Goal: Task Accomplishment & Management: Use online tool/utility

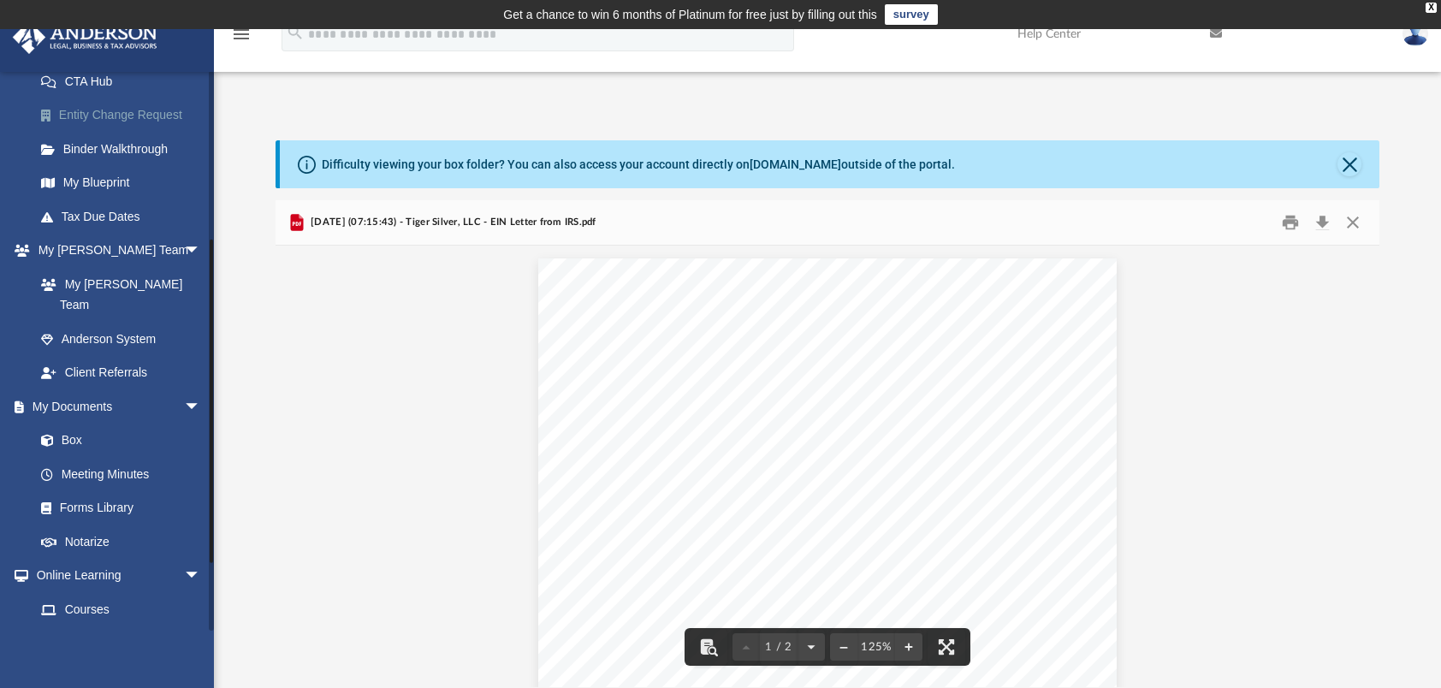
click at [121, 128] on link "Entity Change Request" at bounding box center [125, 115] width 203 height 34
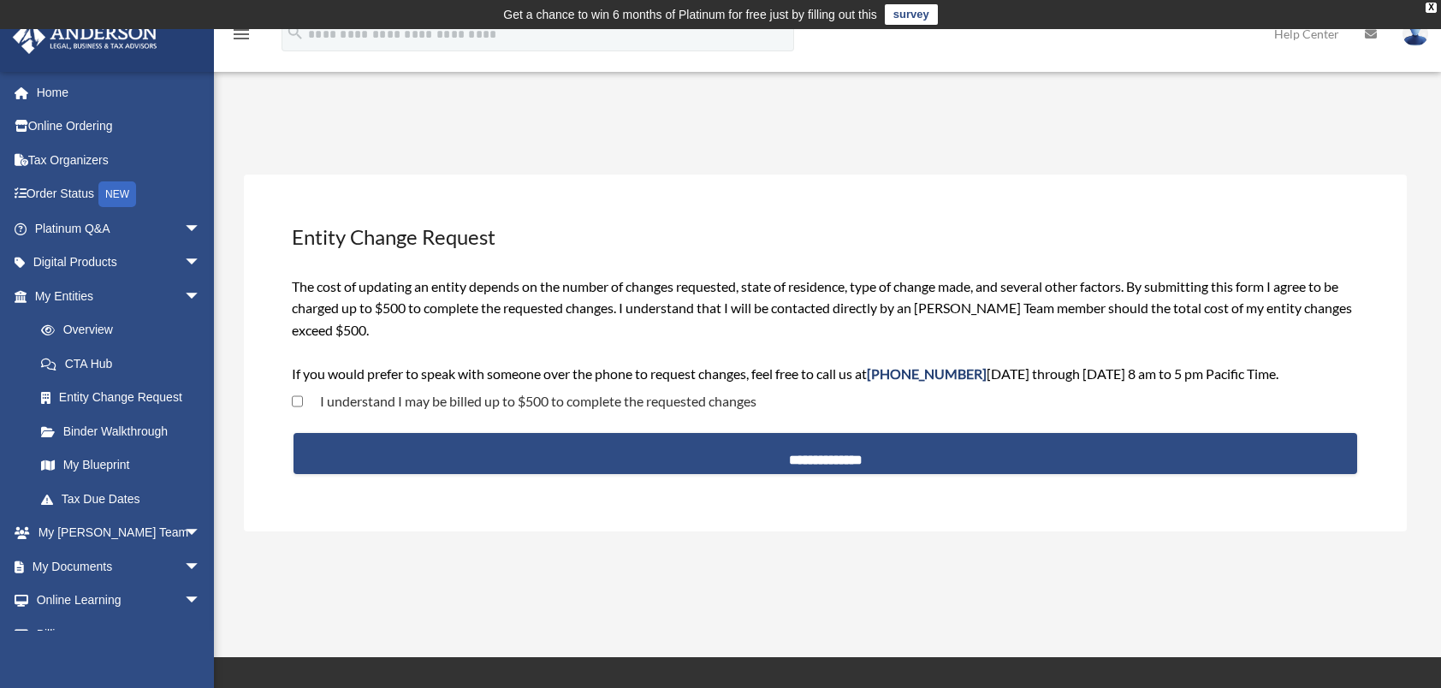
drag, startPoint x: 0, startPoint y: 0, endPoint x: 844, endPoint y: 193, distance: 865.5
click at [844, 193] on div "**********" at bounding box center [825, 353] width 1163 height 357
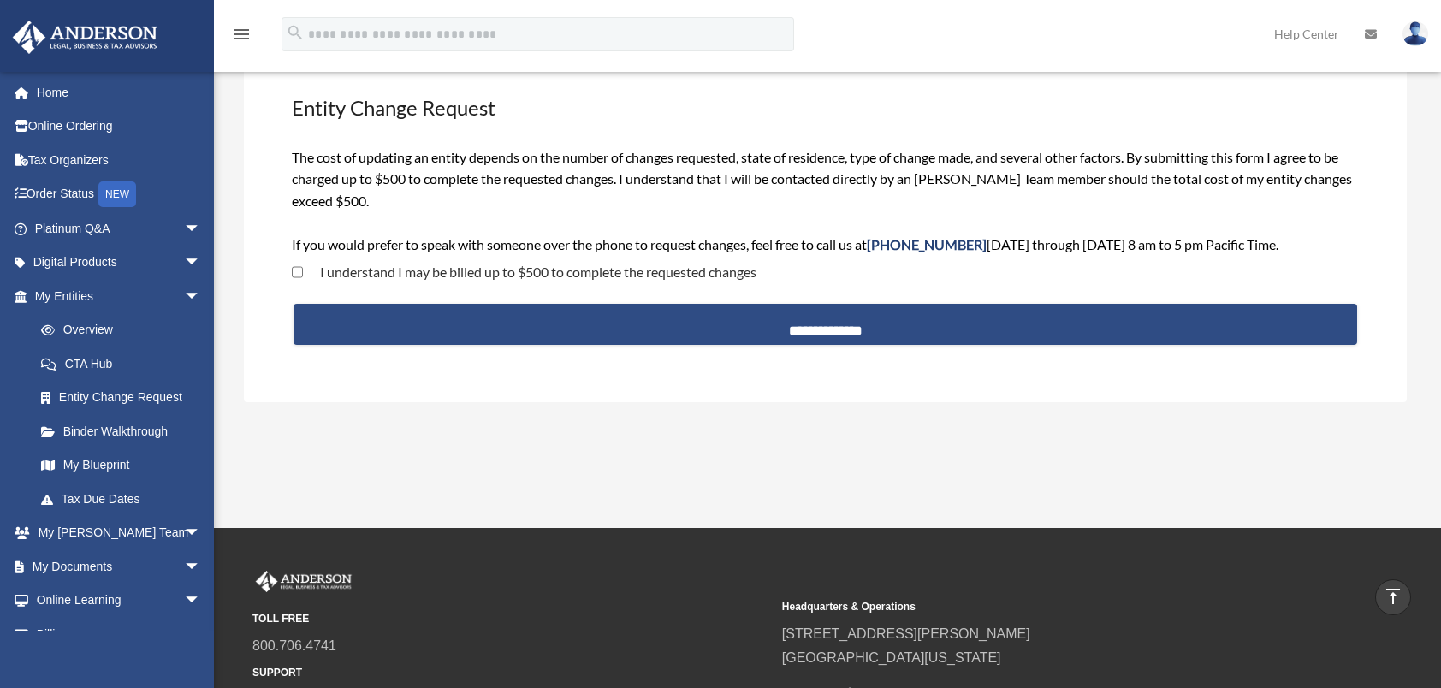
scroll to position [193, 0]
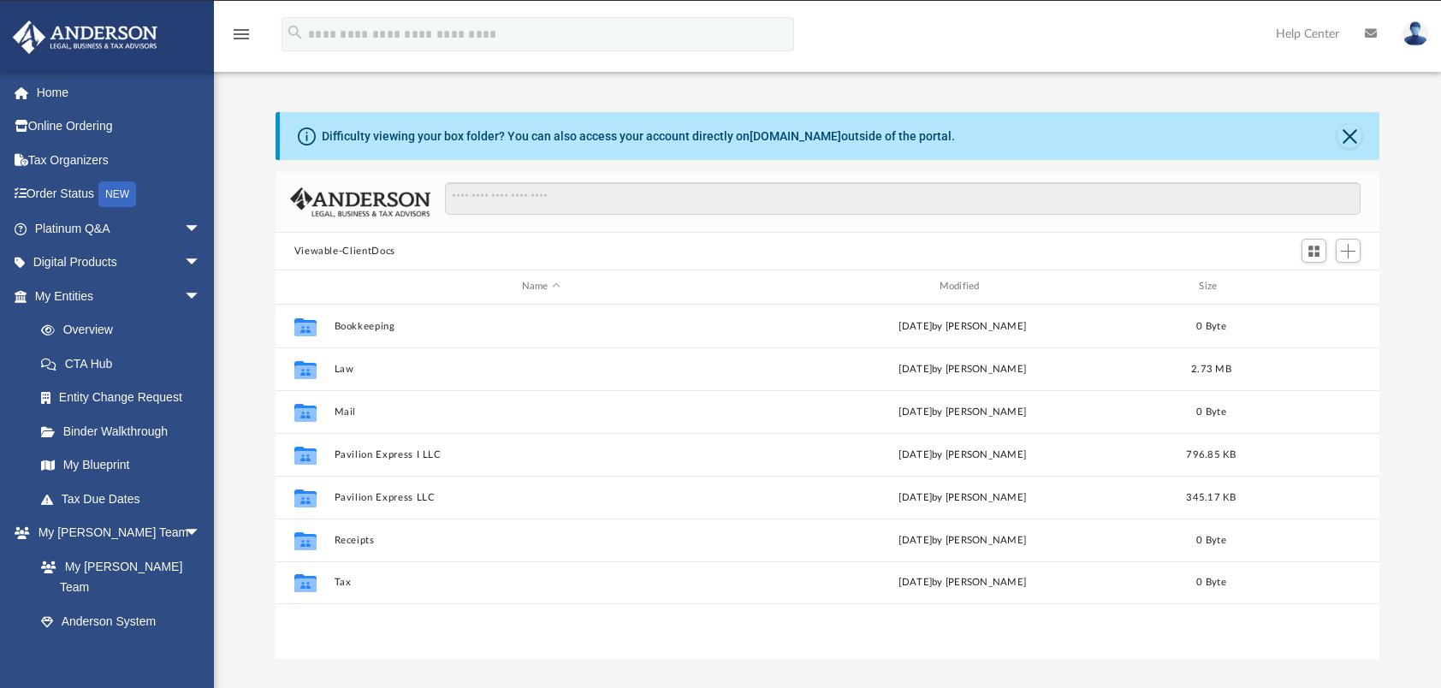
scroll to position [376, 1091]
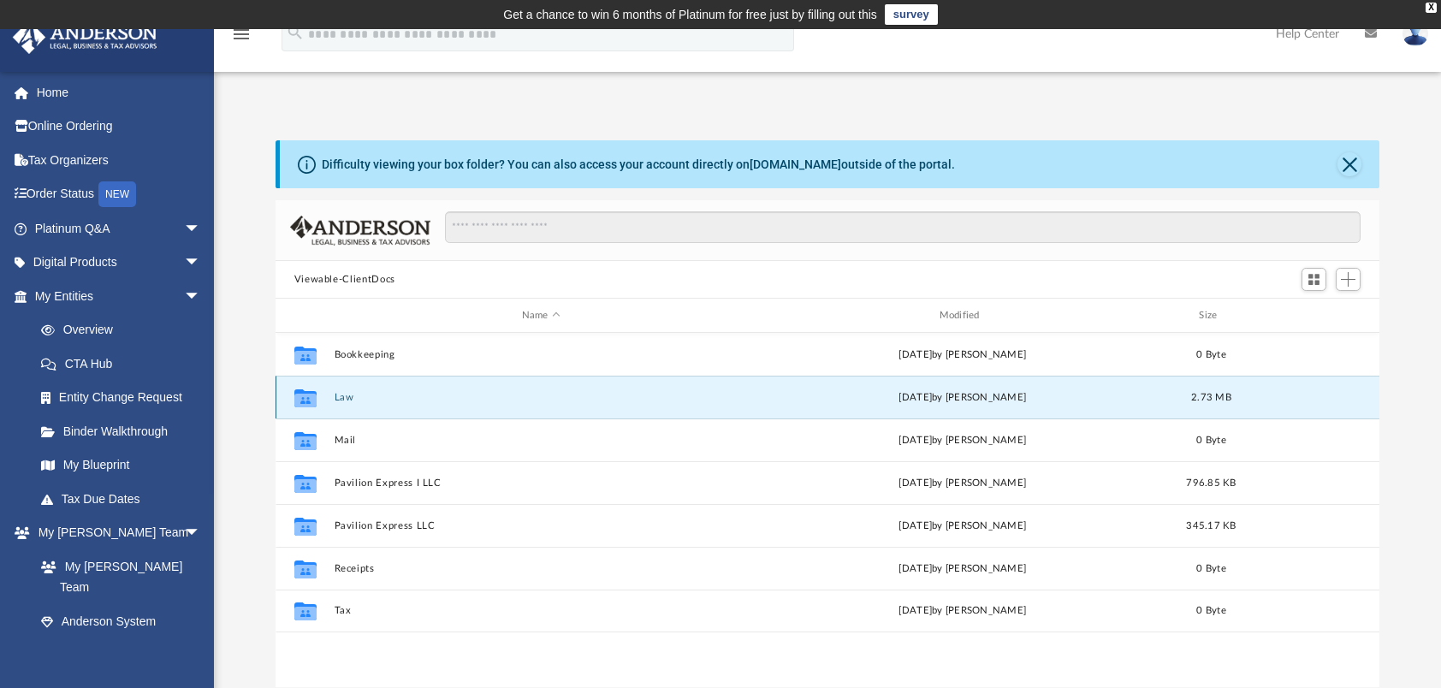
drag, startPoint x: 489, startPoint y: 397, endPoint x: 400, endPoint y: 392, distance: 88.3
click at [400, 392] on button "Law" at bounding box center [541, 397] width 414 height 11
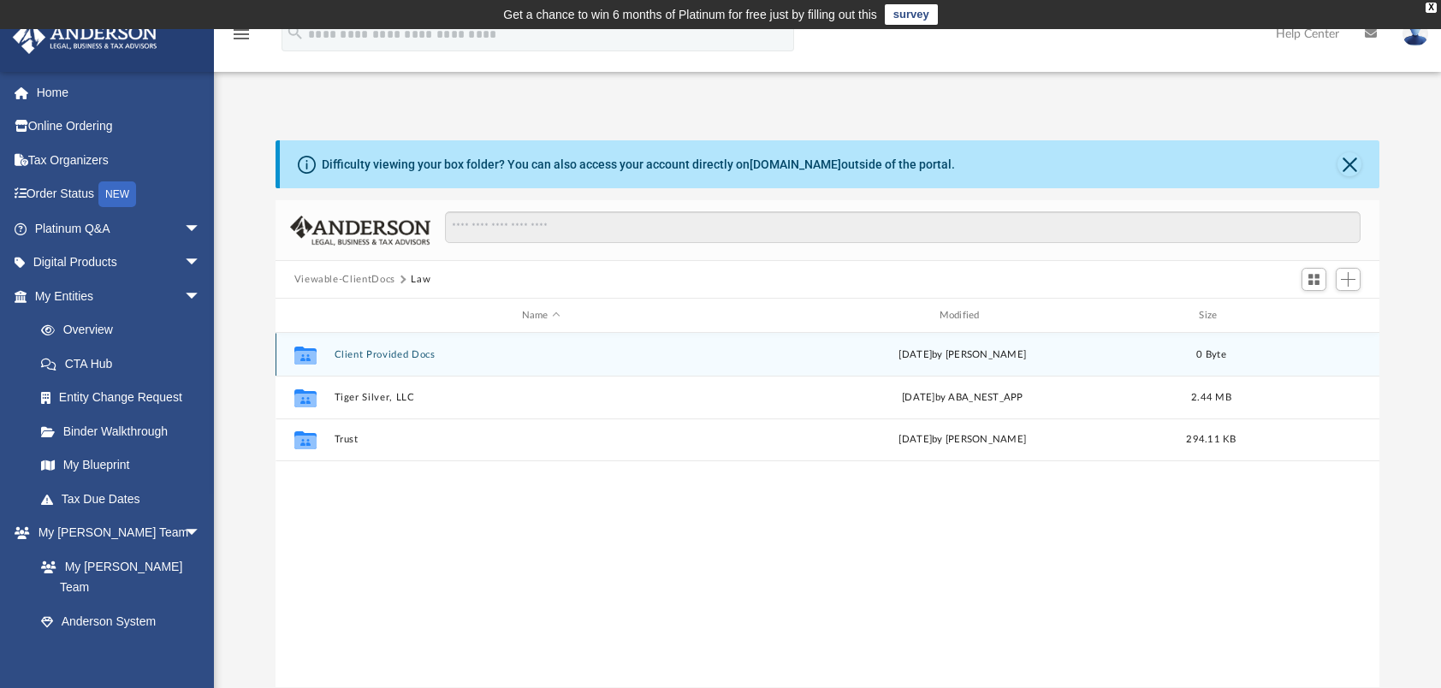
click at [402, 359] on div "Collaborated Folder Client Provided Docs Tue Jun 24 2025 by Nathan Garmon 0 Byte" at bounding box center [827, 354] width 1105 height 43
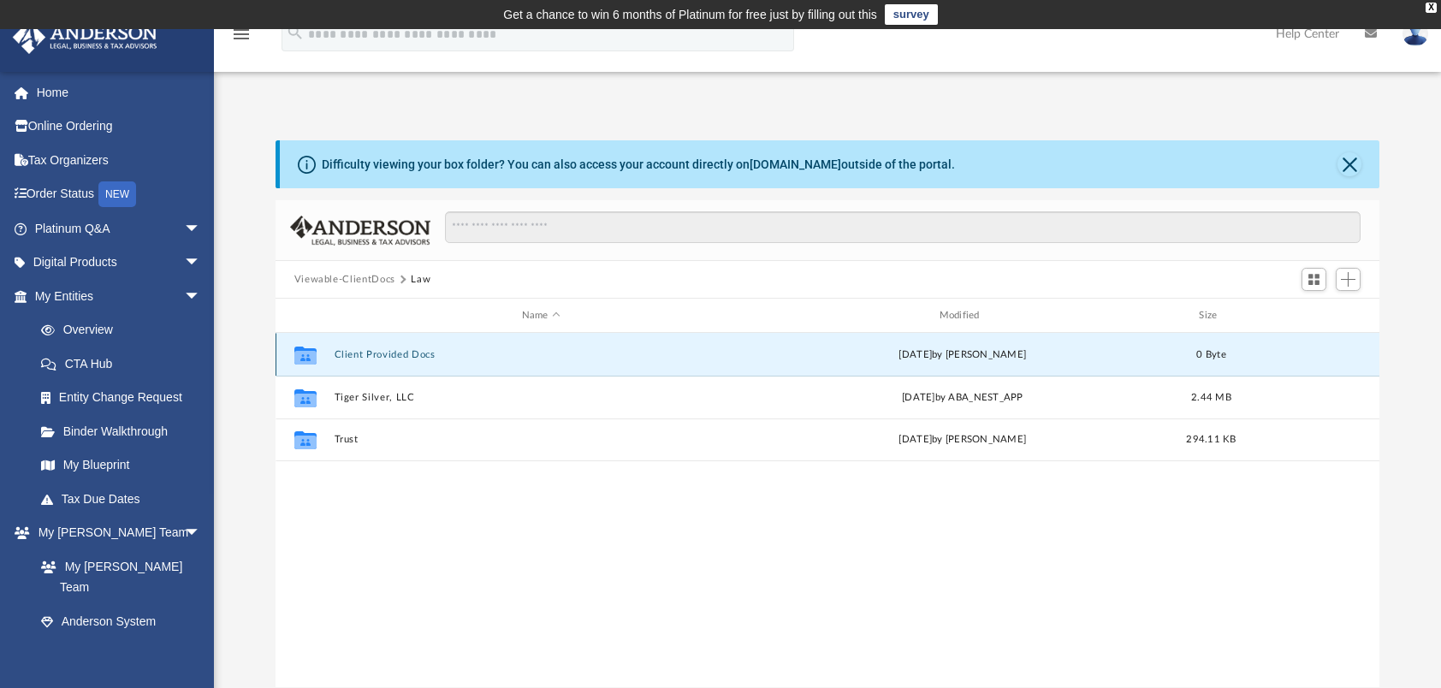
click at [402, 359] on div "Collaborated Folder Client Provided Docs Tue Jun 24 2025 by Nathan Garmon 0 Byte" at bounding box center [827, 354] width 1105 height 43
click at [303, 352] on icon "grid" at bounding box center [304, 357] width 22 height 14
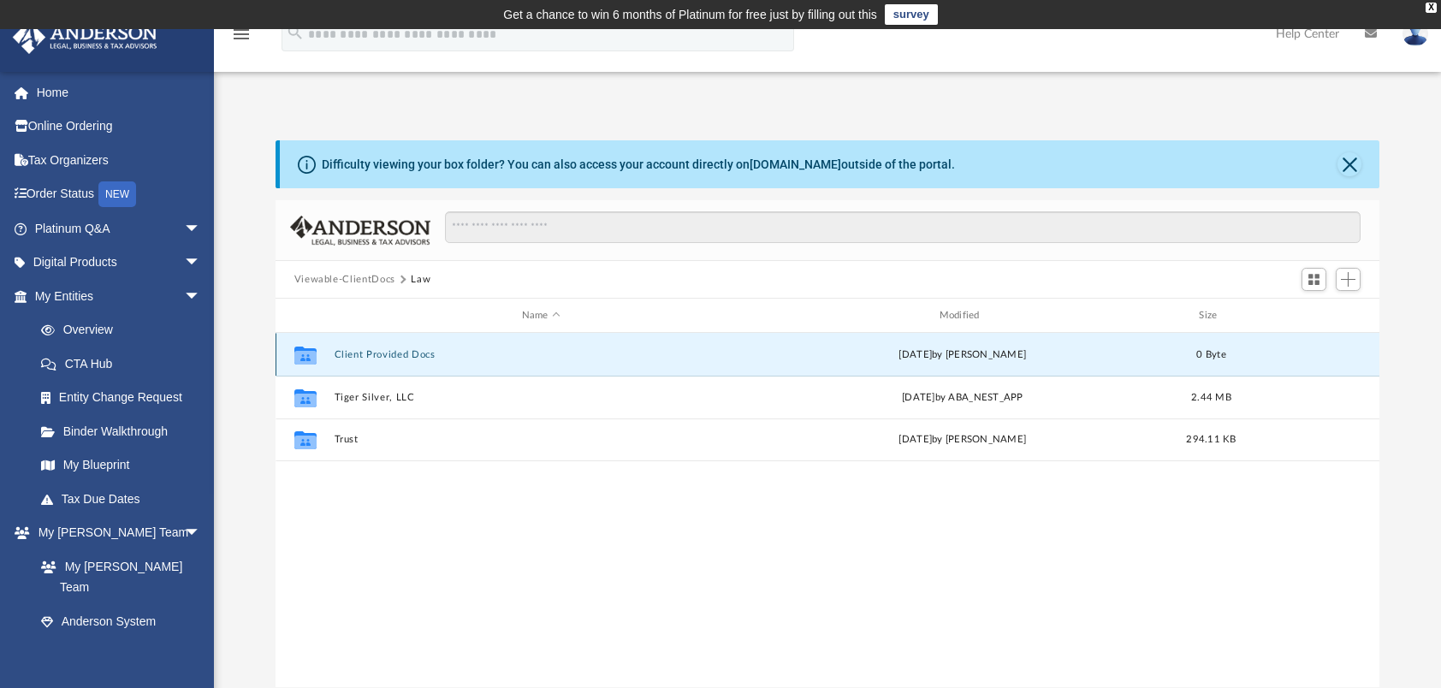
click at [296, 347] on icon "grid" at bounding box center [304, 355] width 22 height 18
click at [299, 353] on icon "grid" at bounding box center [304, 357] width 22 height 14
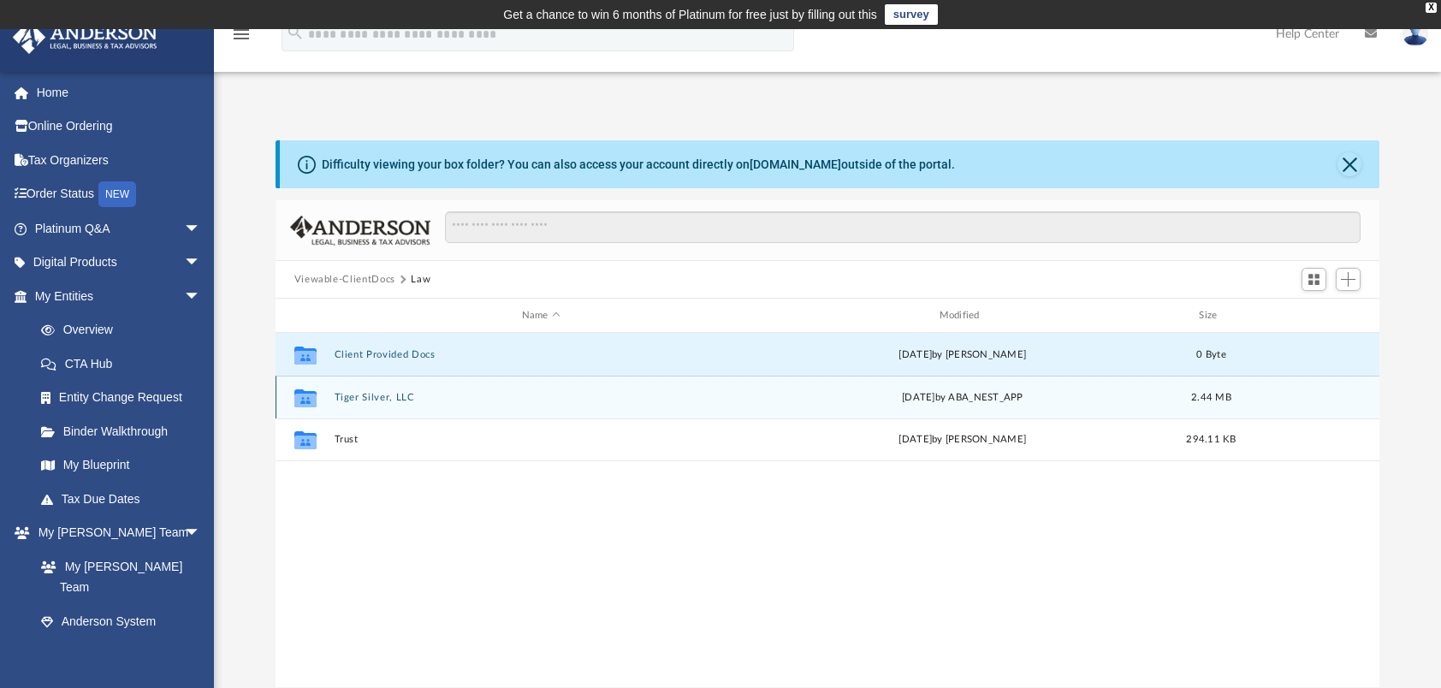
click at [308, 394] on icon "grid" at bounding box center [304, 400] width 22 height 14
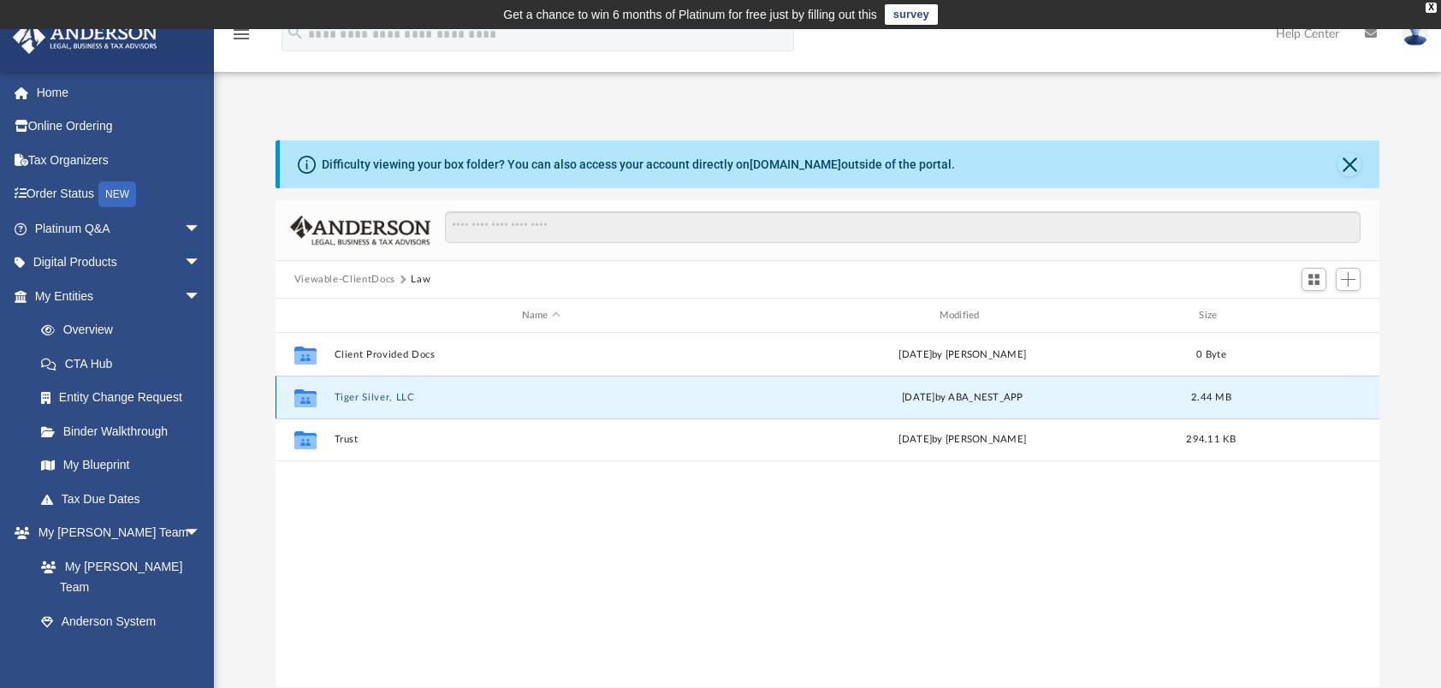
click at [308, 394] on icon "grid" at bounding box center [304, 400] width 22 height 14
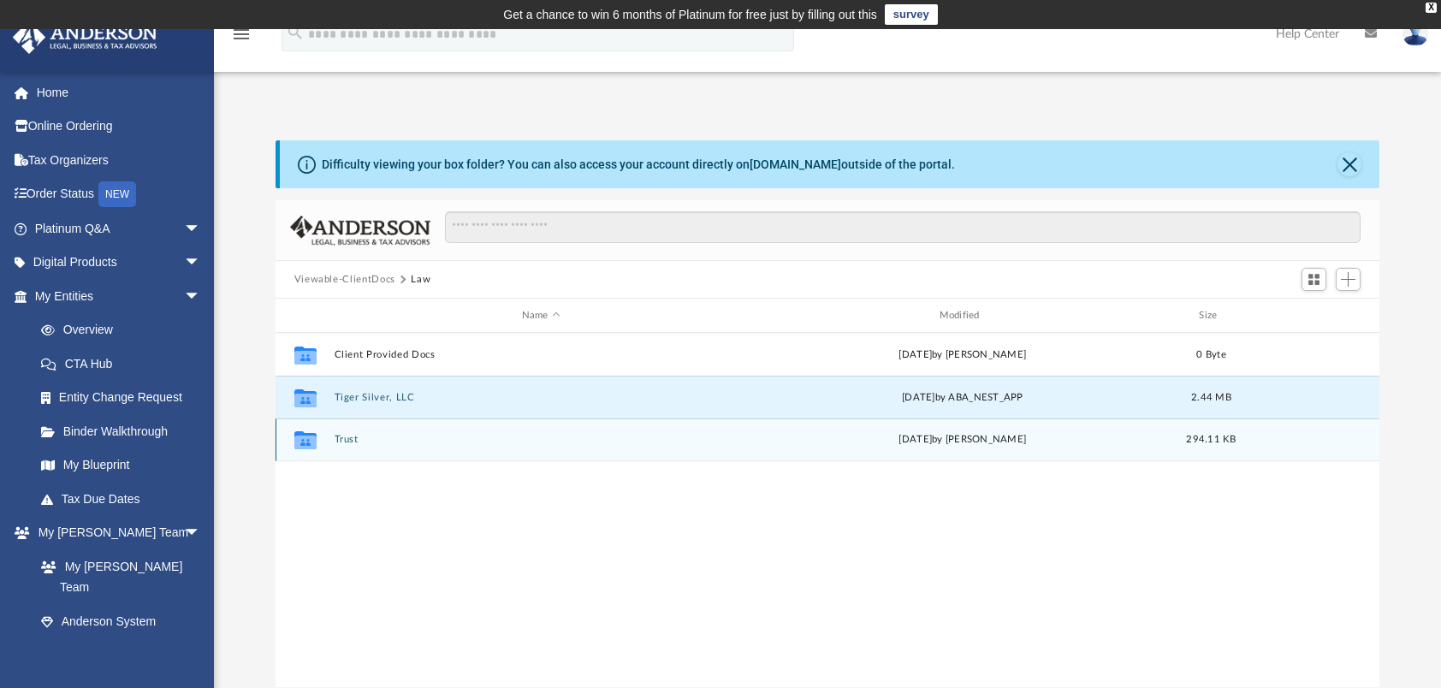
click at [306, 442] on icon "grid" at bounding box center [304, 440] width 22 height 18
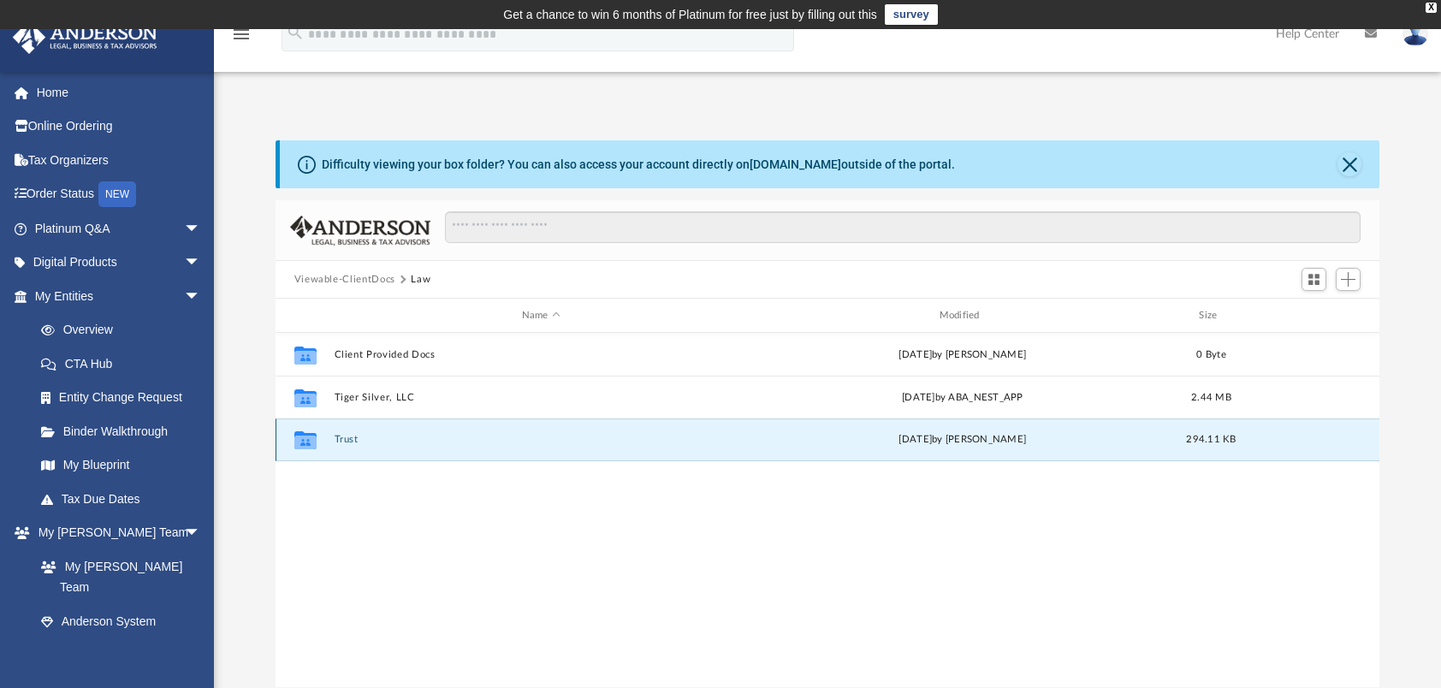
click at [306, 442] on icon "grid" at bounding box center [304, 440] width 22 height 18
click at [307, 445] on icon "grid" at bounding box center [304, 440] width 22 height 18
click at [307, 445] on g "grid" at bounding box center [304, 440] width 22 height 18
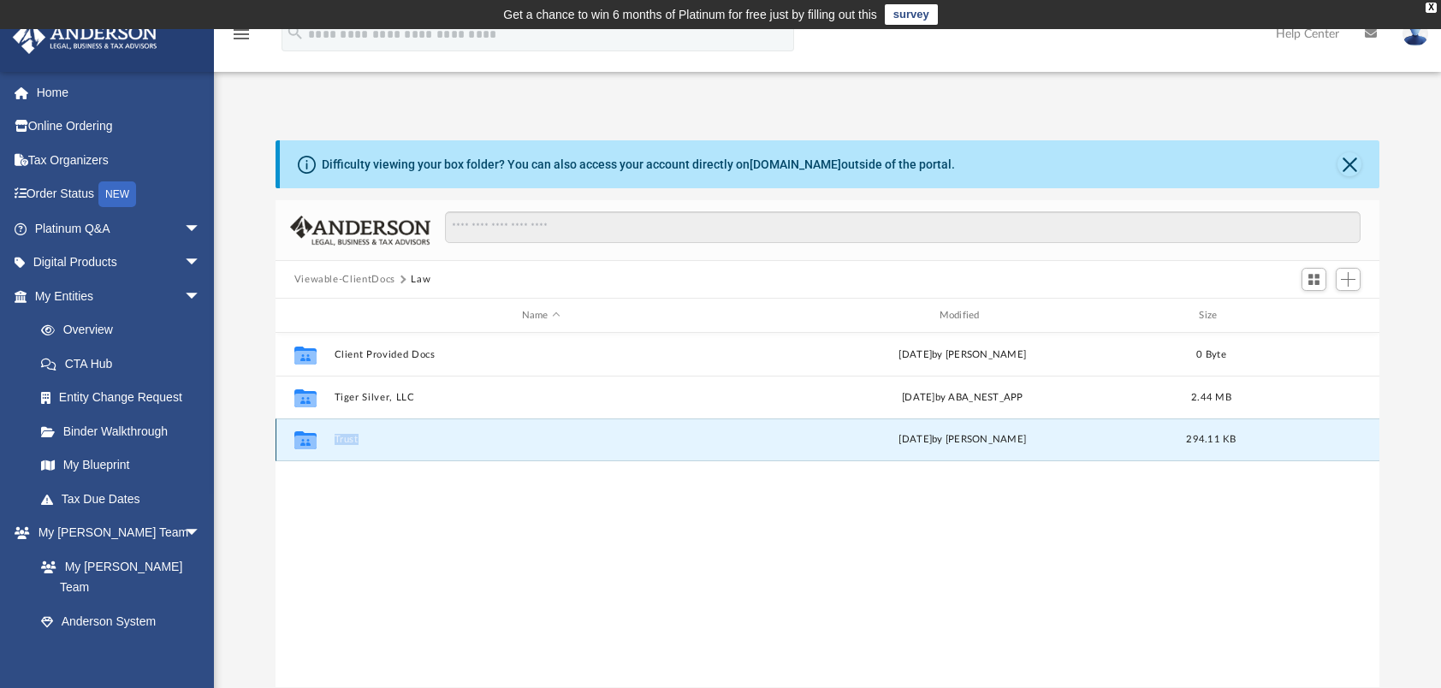
drag, startPoint x: 307, startPoint y: 445, endPoint x: 351, endPoint y: 441, distance: 43.8
click at [351, 441] on button "Trust" at bounding box center [541, 439] width 414 height 11
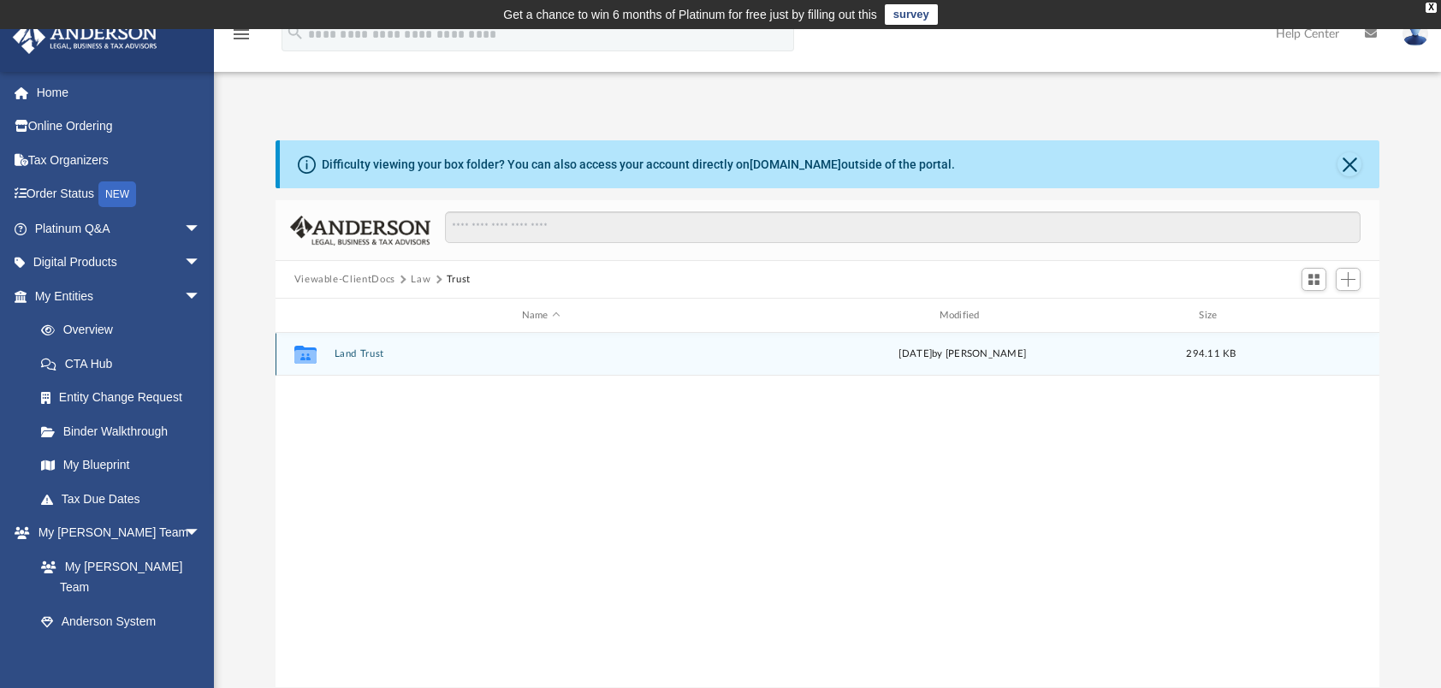
drag, startPoint x: 351, startPoint y: 441, endPoint x: 369, endPoint y: 354, distance: 89.1
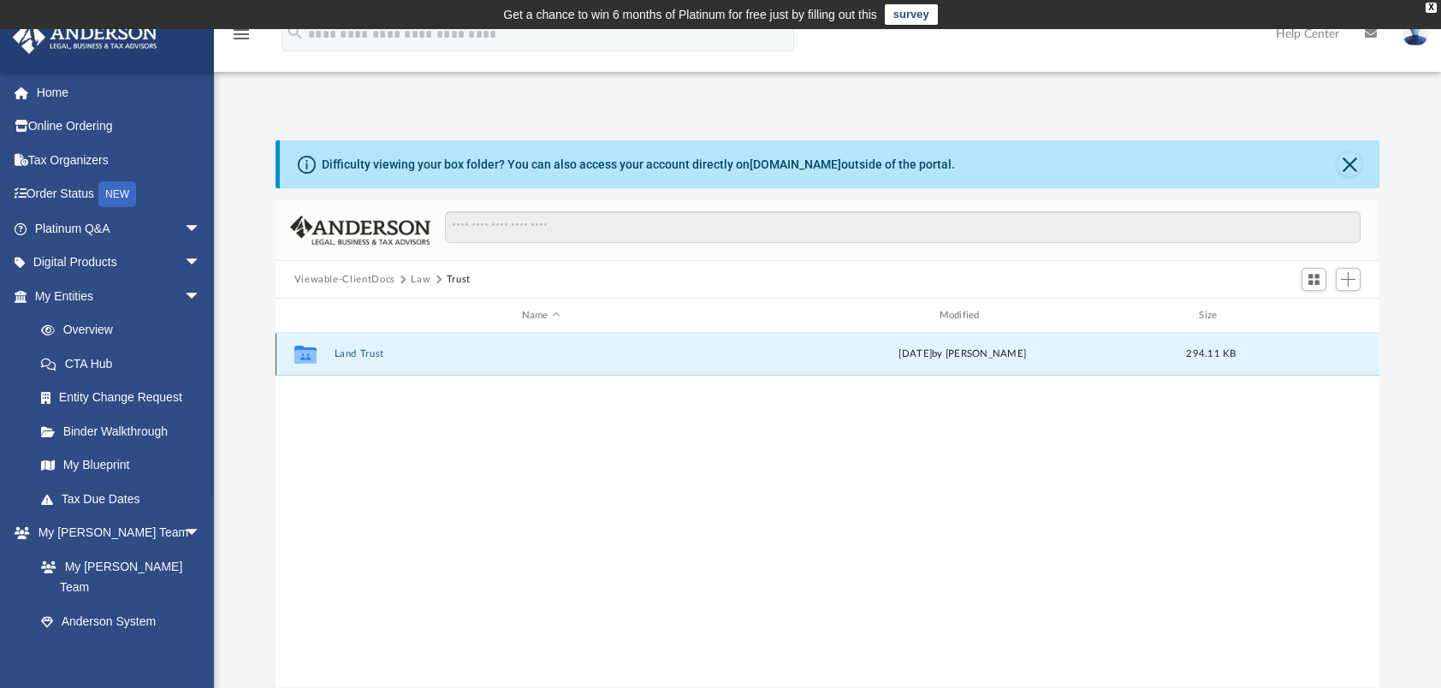
click at [369, 354] on button "Land Trust" at bounding box center [541, 353] width 414 height 11
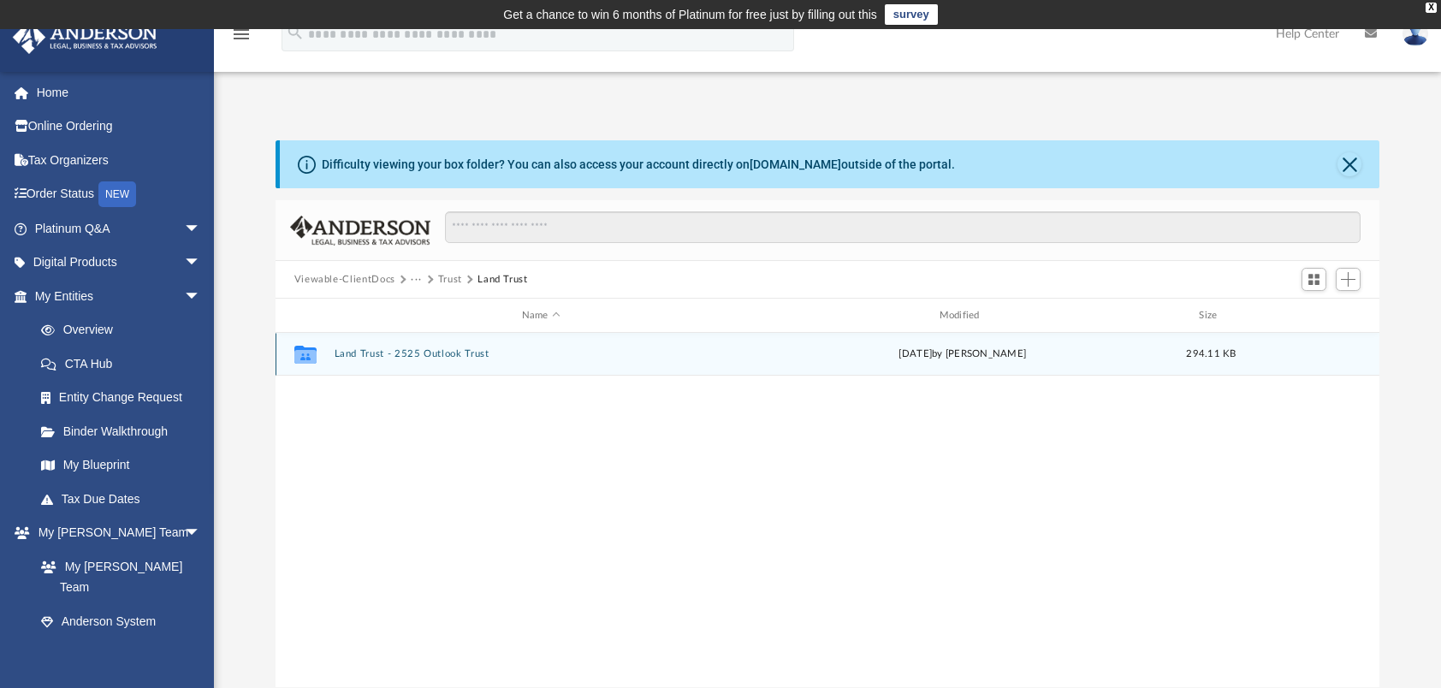
click at [369, 354] on button "Land Trust - 2525 Outlook Trust" at bounding box center [541, 353] width 414 height 11
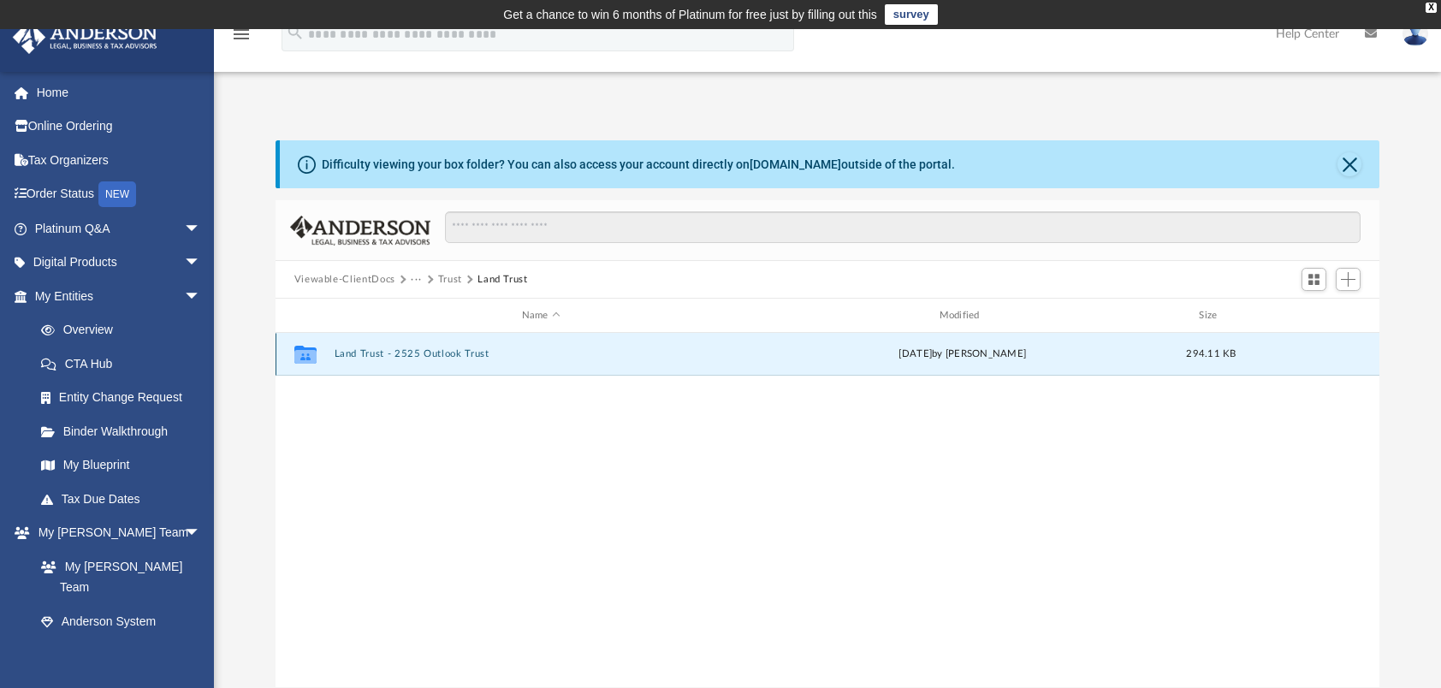
click at [369, 354] on button "Land Trust - 2525 Outlook Trust" at bounding box center [541, 353] width 414 height 11
